Goal: Transaction & Acquisition: Purchase product/service

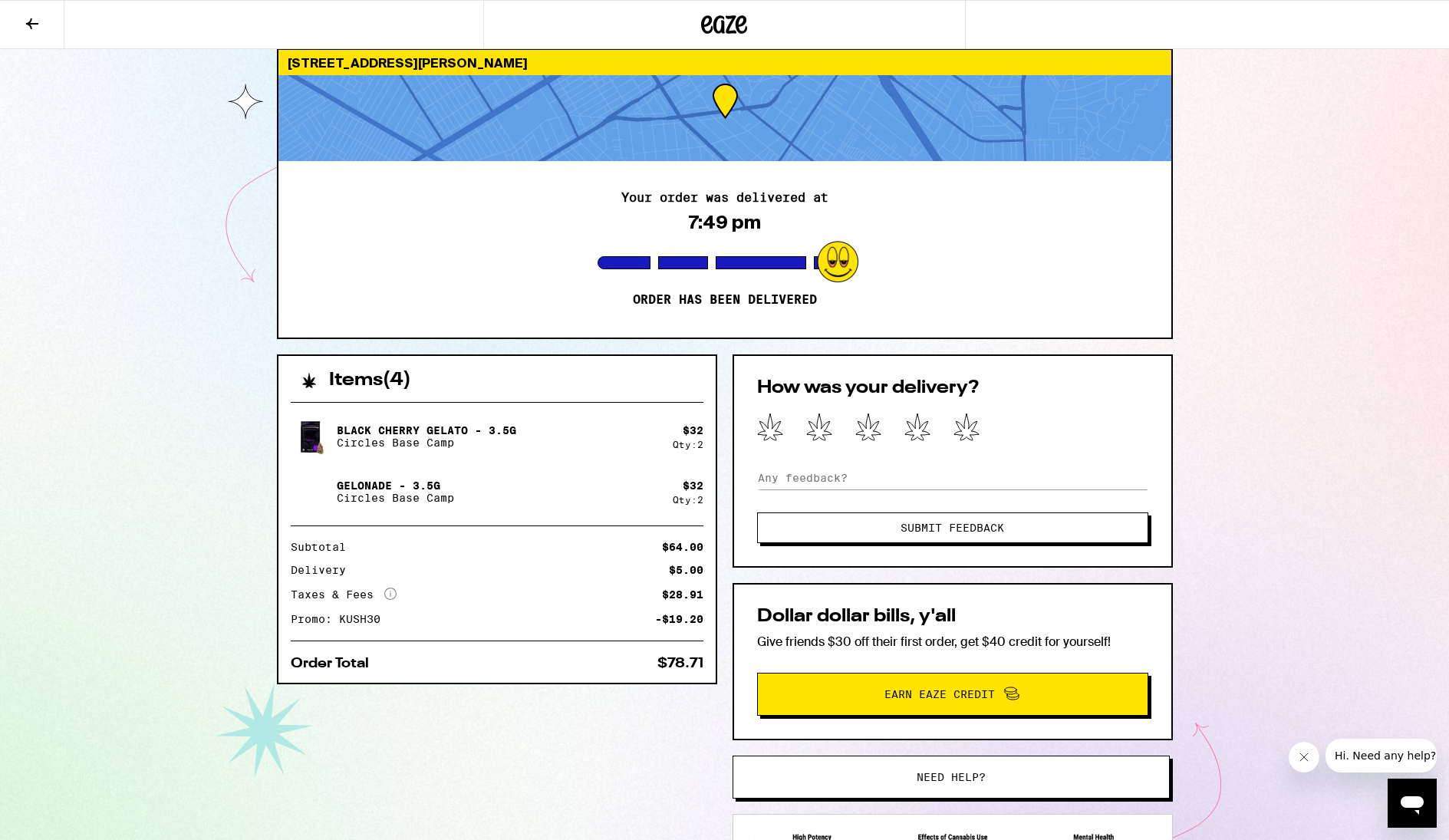
scroll to position [70, 0]
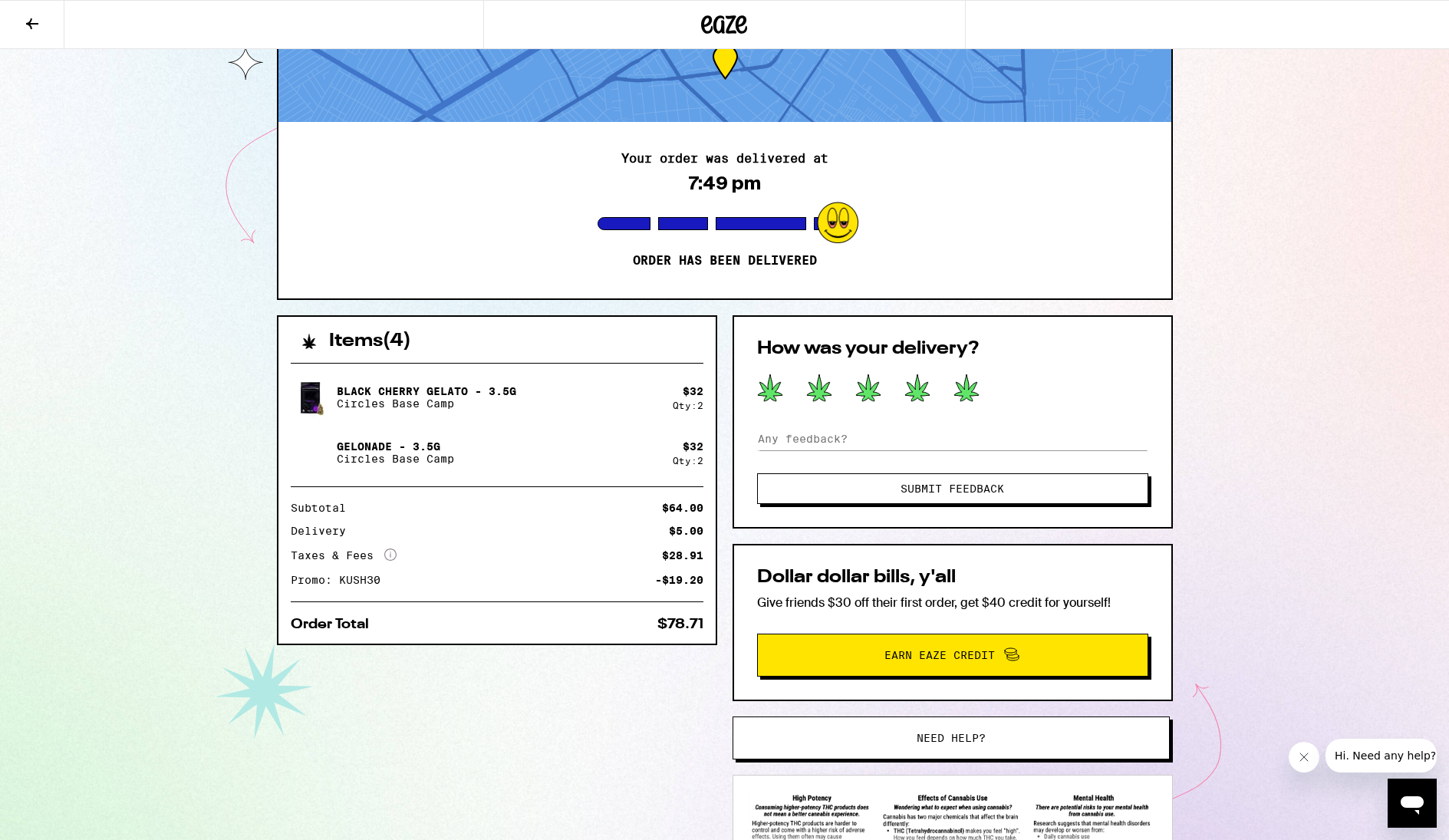
click at [968, 387] on icon at bounding box center [966, 388] width 26 height 29
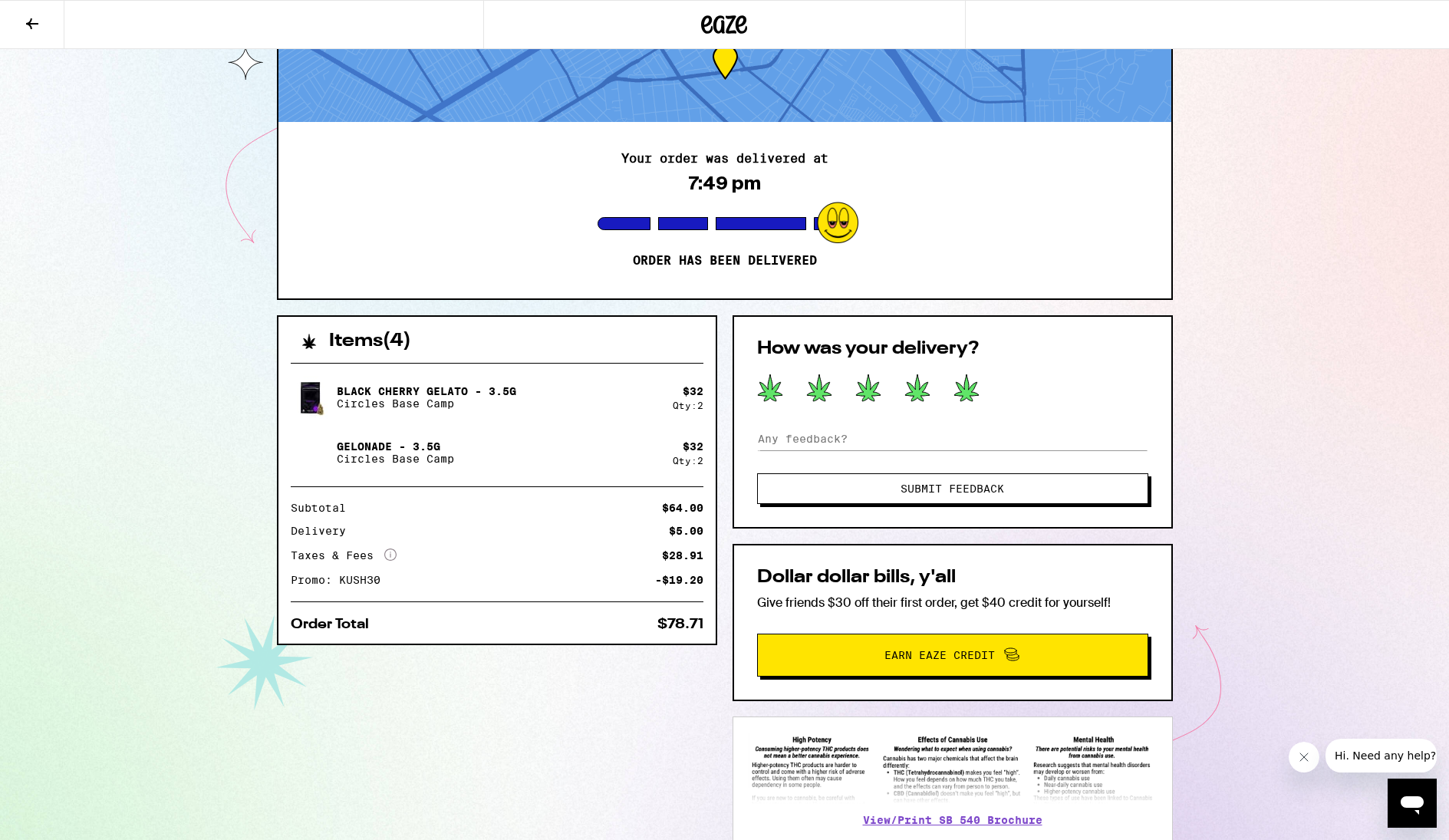
click at [959, 483] on span "Submit Feedback" at bounding box center [952, 488] width 103 height 11
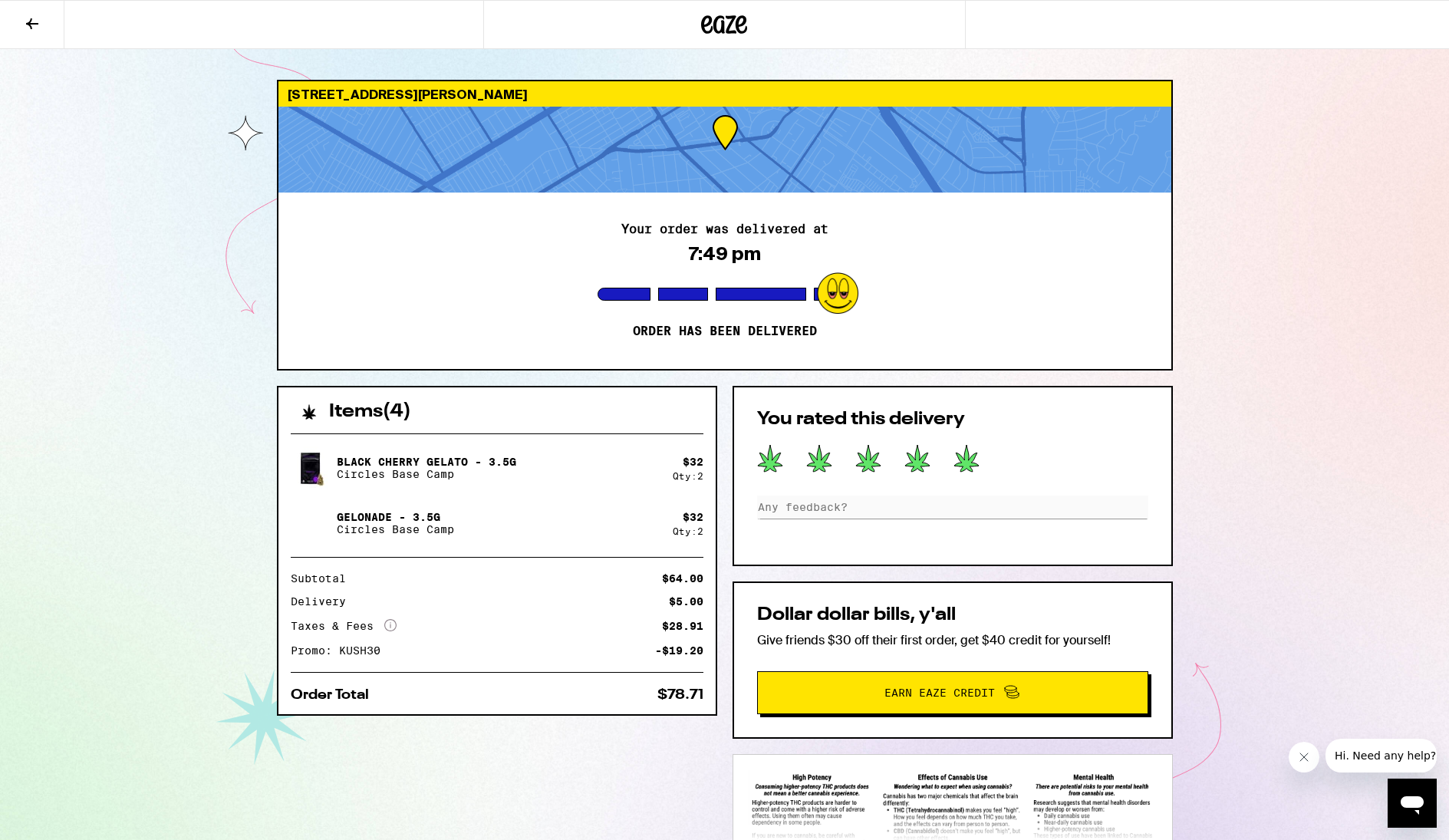
scroll to position [0, 0]
click at [766, 332] on p "Order has been delivered" at bounding box center [725, 332] width 184 height 15
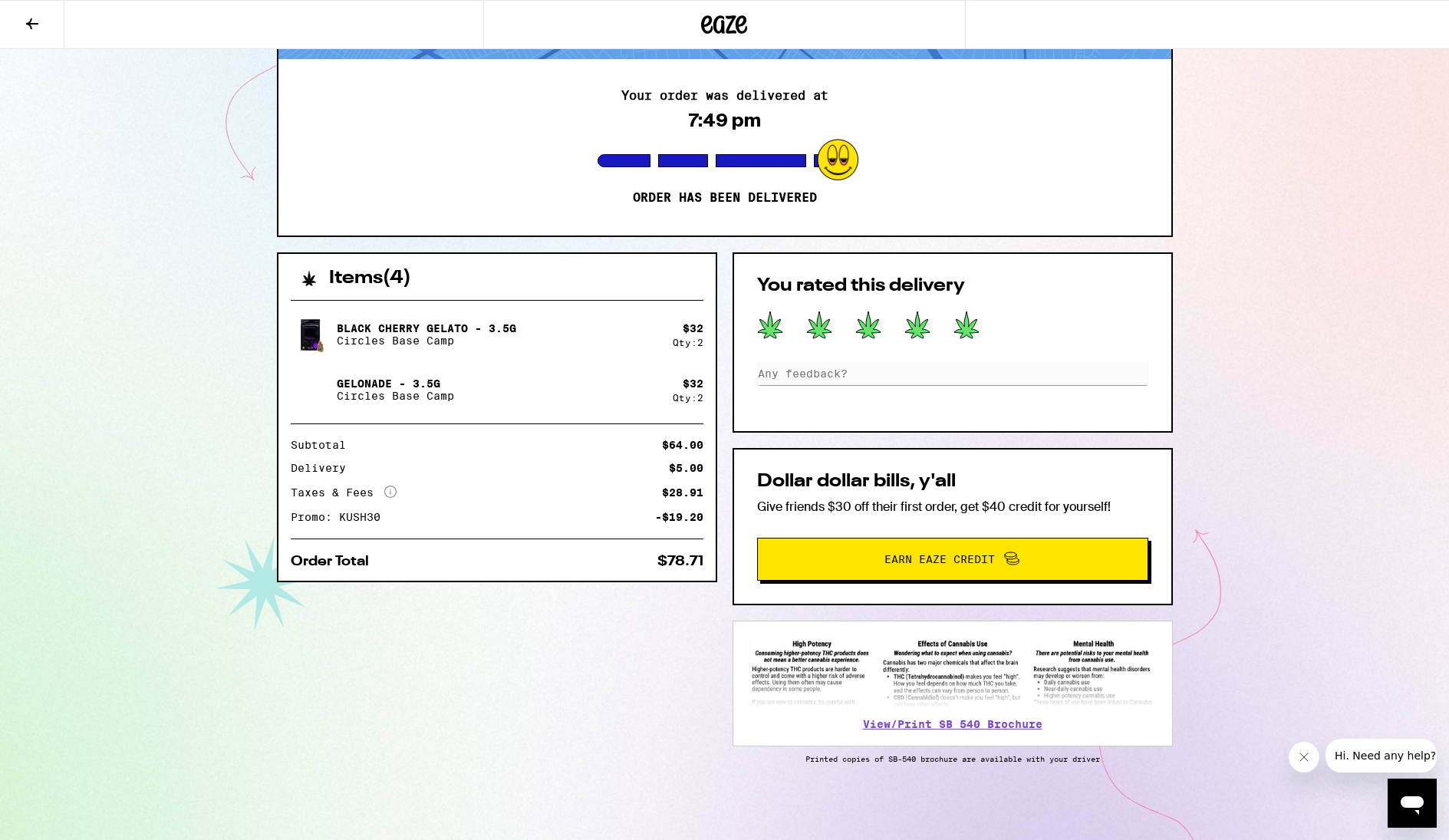
scroll to position [136, 0]
click at [718, 16] on icon at bounding box center [724, 25] width 46 height 28
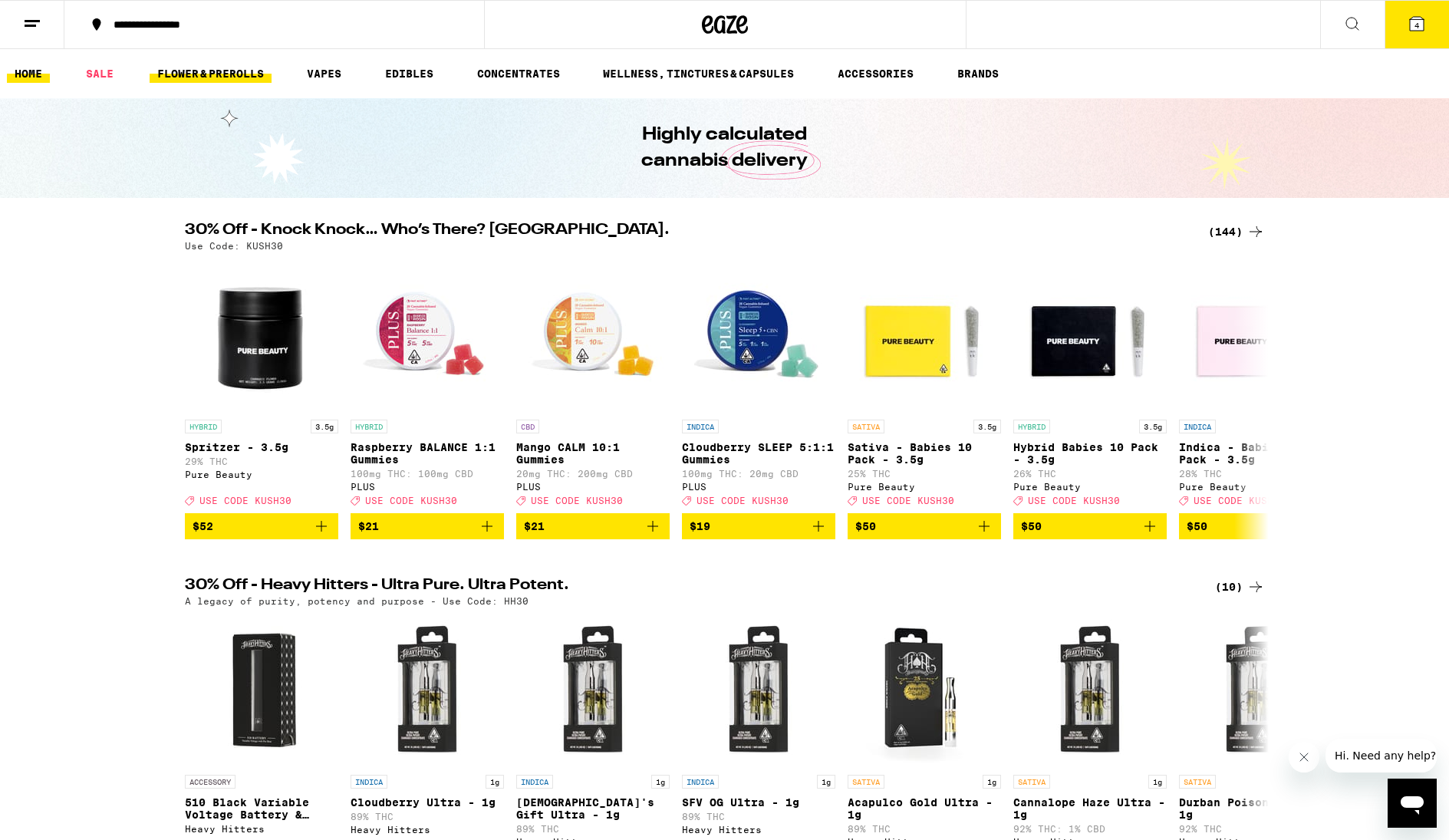
click at [195, 74] on link "FLOWER & PREROLLS" at bounding box center [211, 74] width 122 height 19
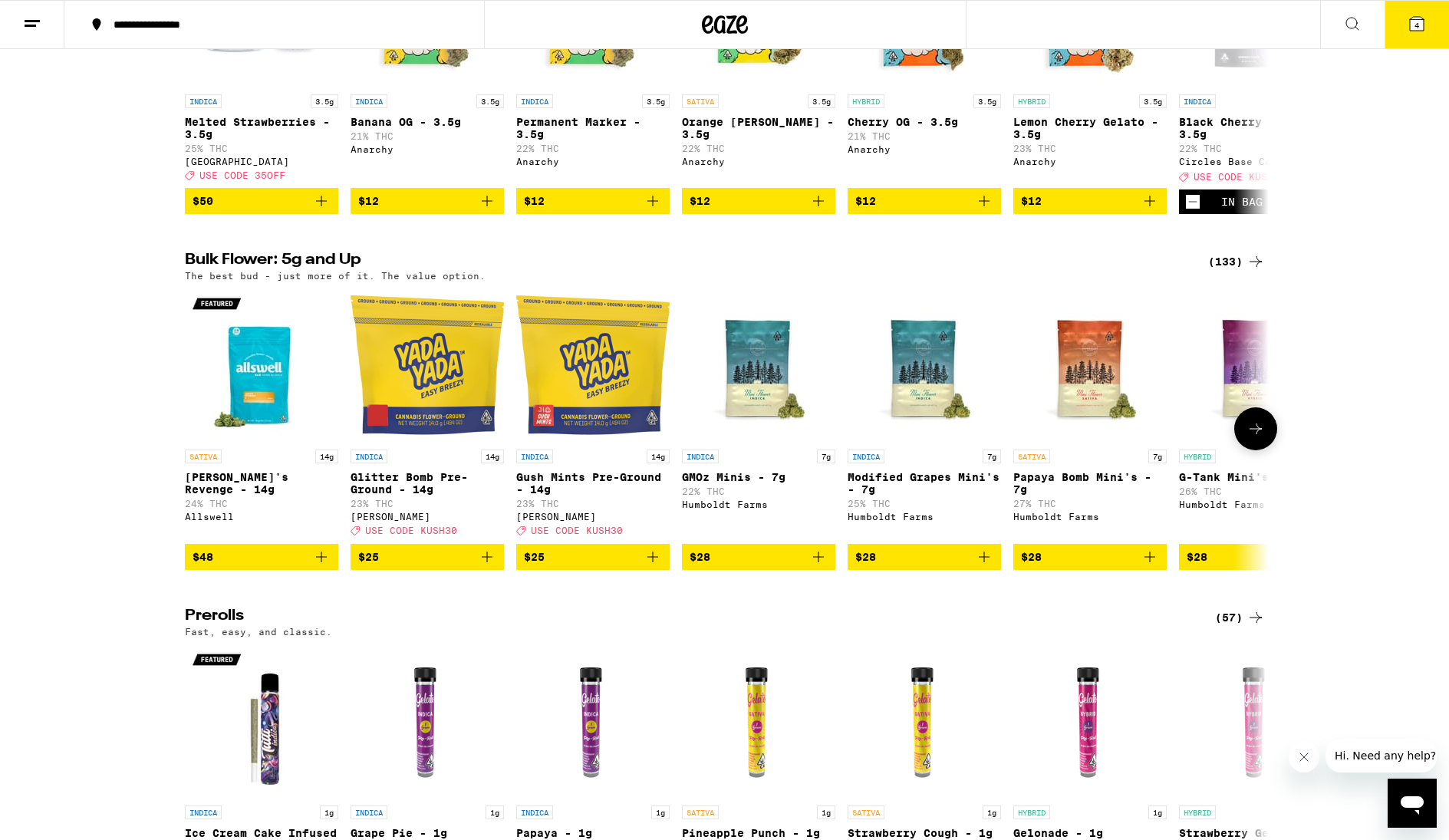
scroll to position [325, 0]
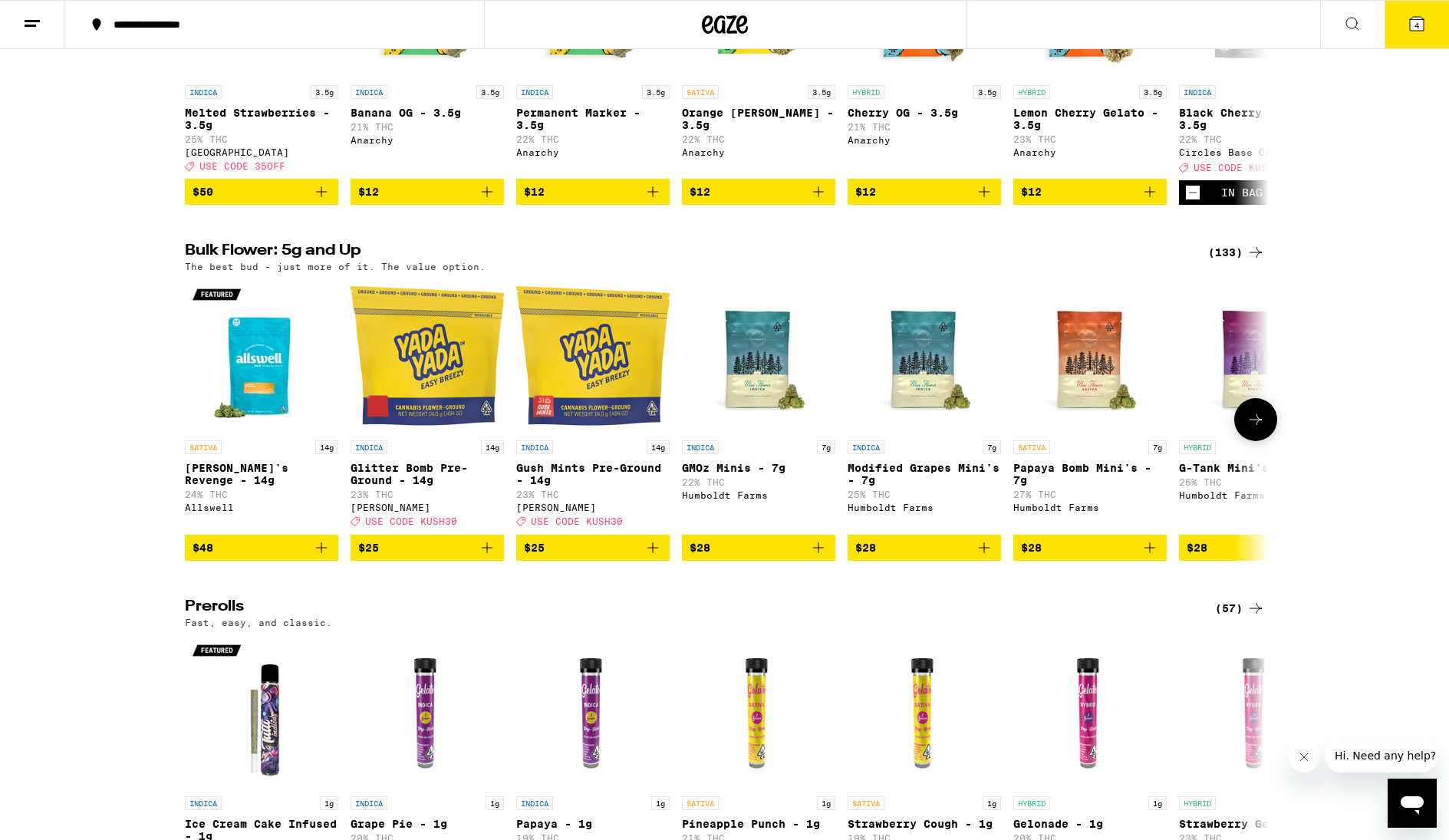
click at [992, 486] on p "Modified Grapes Mini's - 7g" at bounding box center [924, 474] width 153 height 25
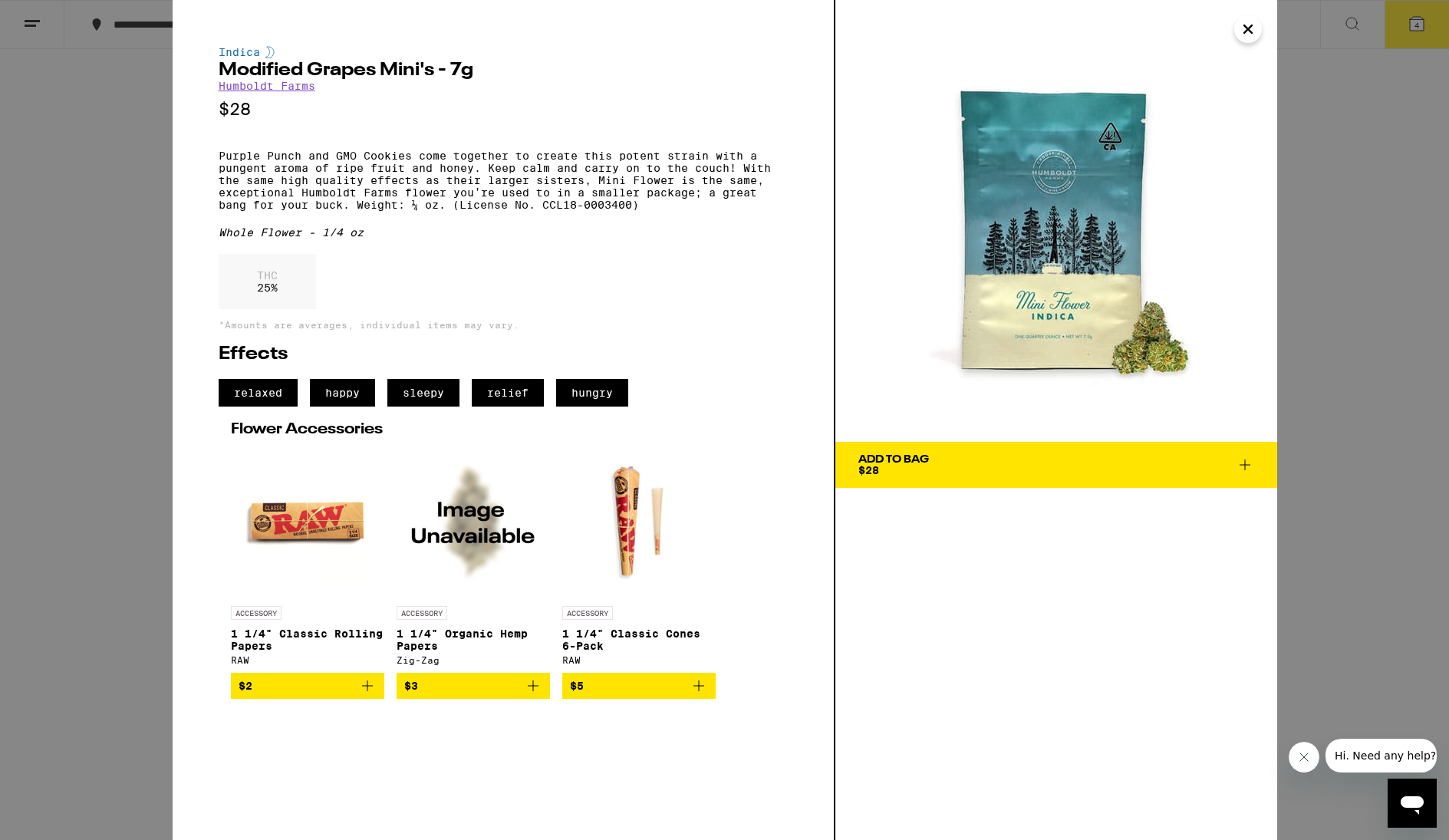
drag, startPoint x: 994, startPoint y: 490, endPoint x: 1001, endPoint y: 486, distance: 8.1
click at [1007, 487] on div "Add To Bag $28" at bounding box center [1056, 420] width 442 height 840
click at [1007, 486] on button "Add To Bag $28" at bounding box center [1056, 464] width 442 height 46
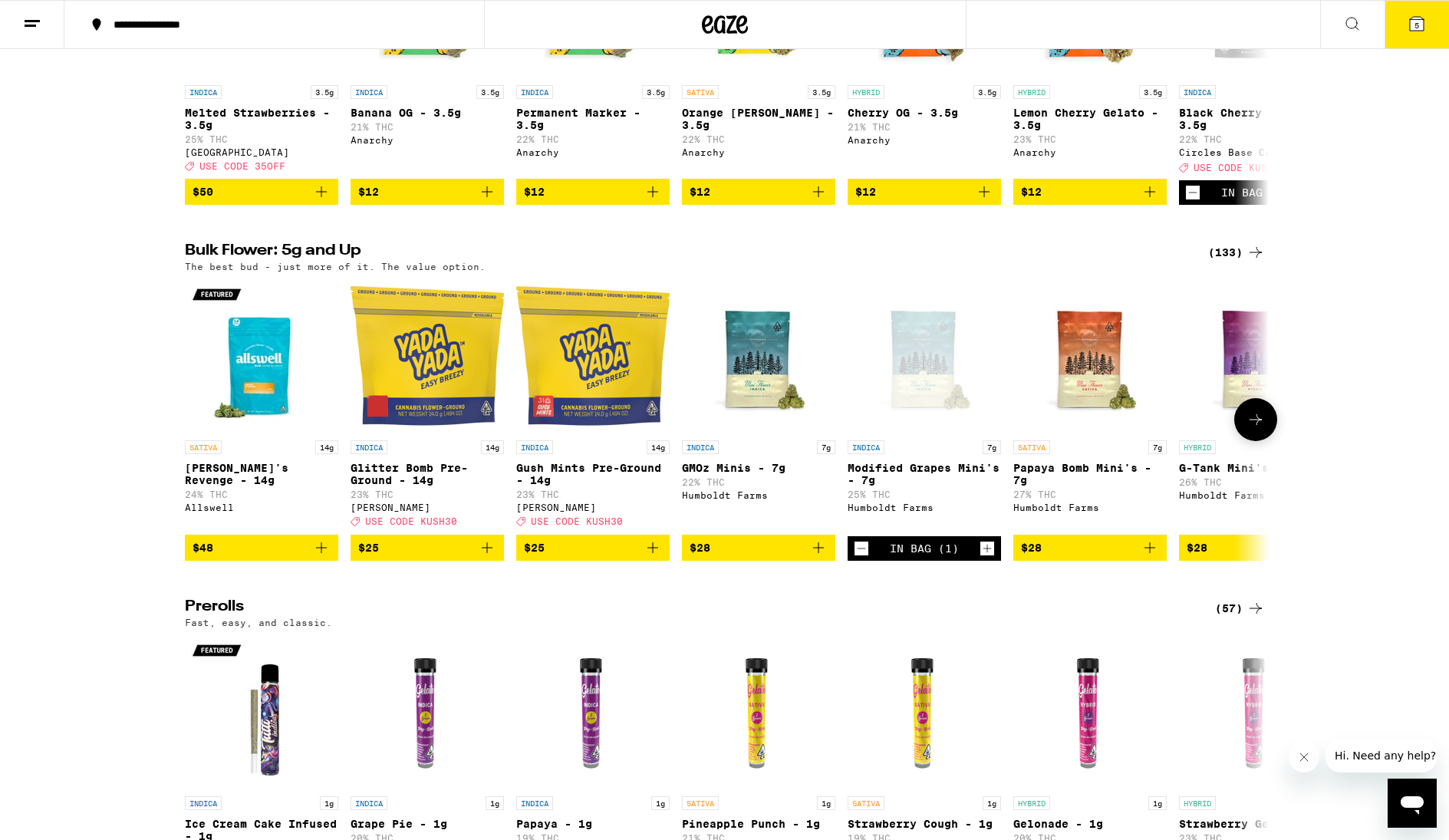
click at [1049, 486] on p "Papaya Bomb Mini's - 7g" at bounding box center [1089, 474] width 153 height 25
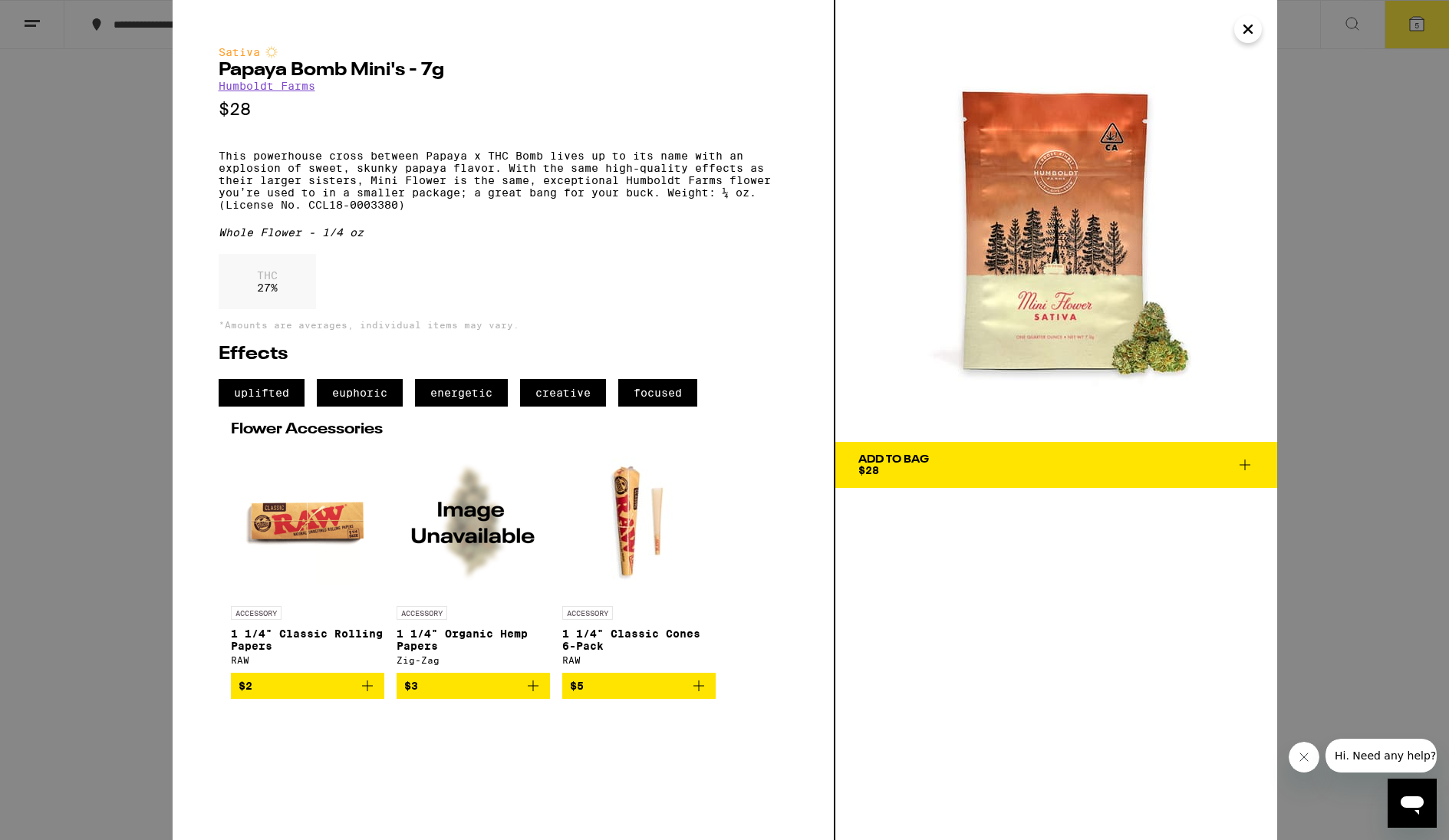
click at [1049, 486] on button "Add To Bag $28" at bounding box center [1056, 464] width 442 height 46
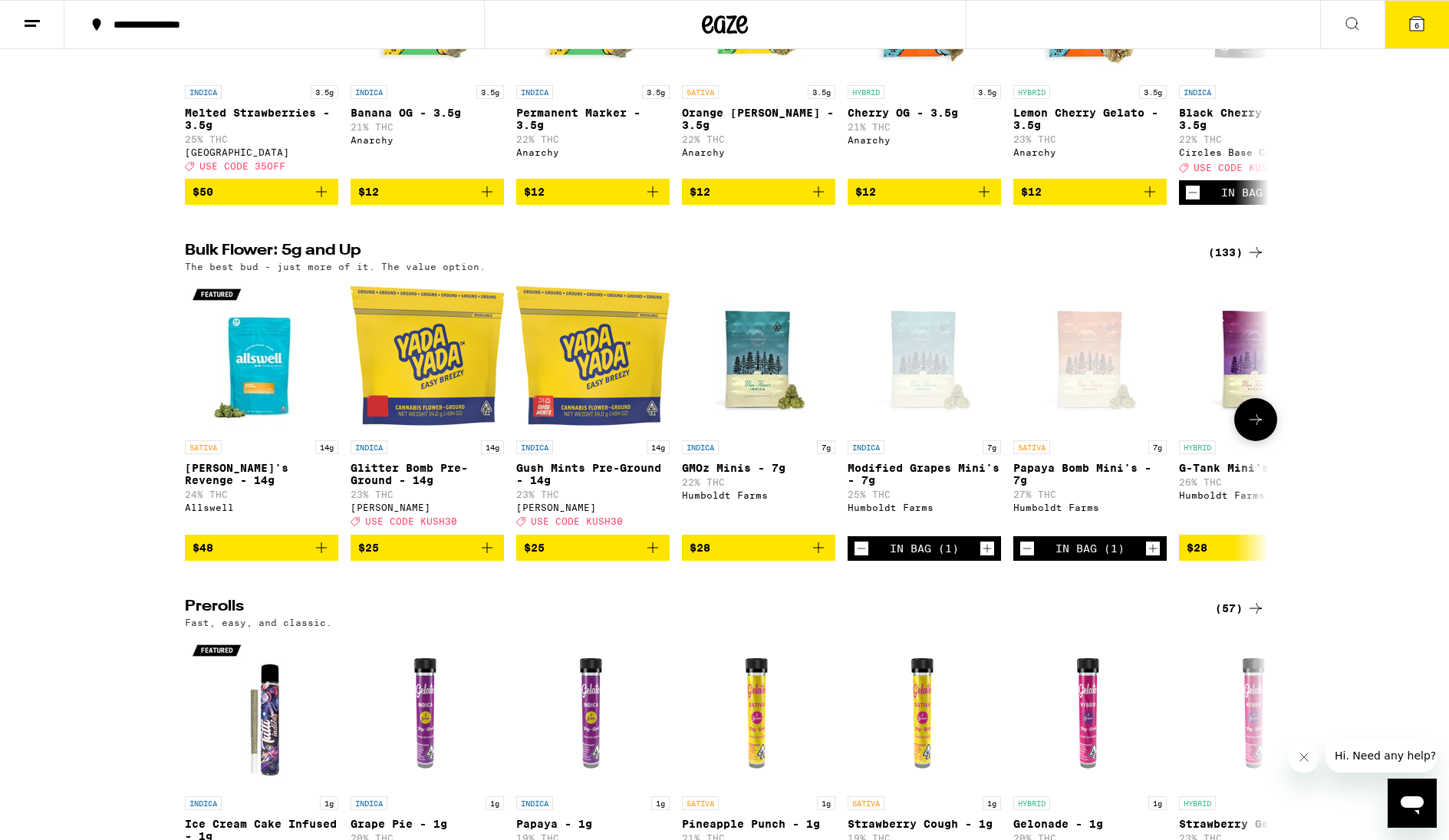
click at [1049, 486] on p "Papaya Bomb Mini's - 7g" at bounding box center [1089, 474] width 153 height 25
